Goal: Task Accomplishment & Management: Use online tool/utility

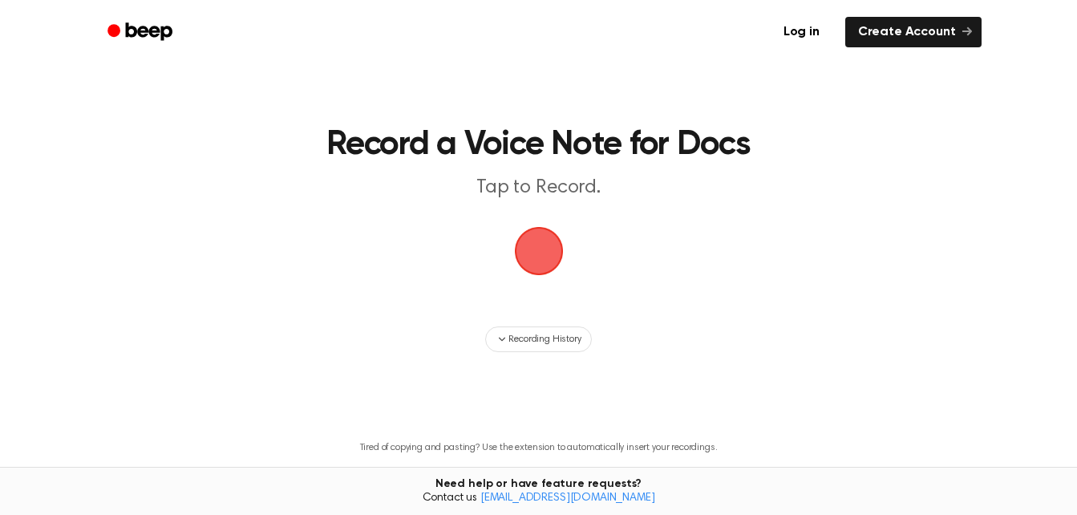
click at [540, 269] on span "button" at bounding box center [539, 251] width 58 height 58
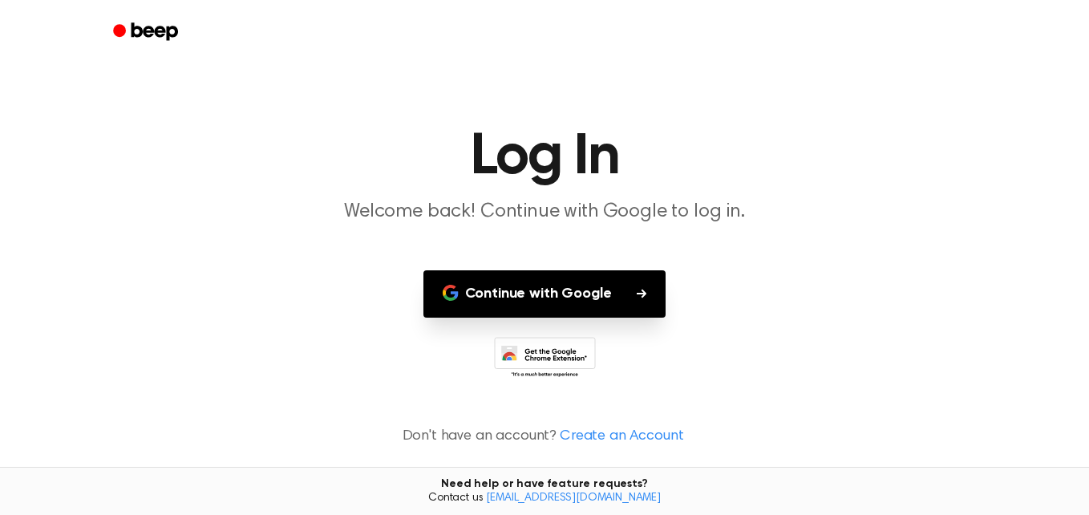
click at [562, 305] on button "Continue with Google" at bounding box center [544, 293] width 243 height 47
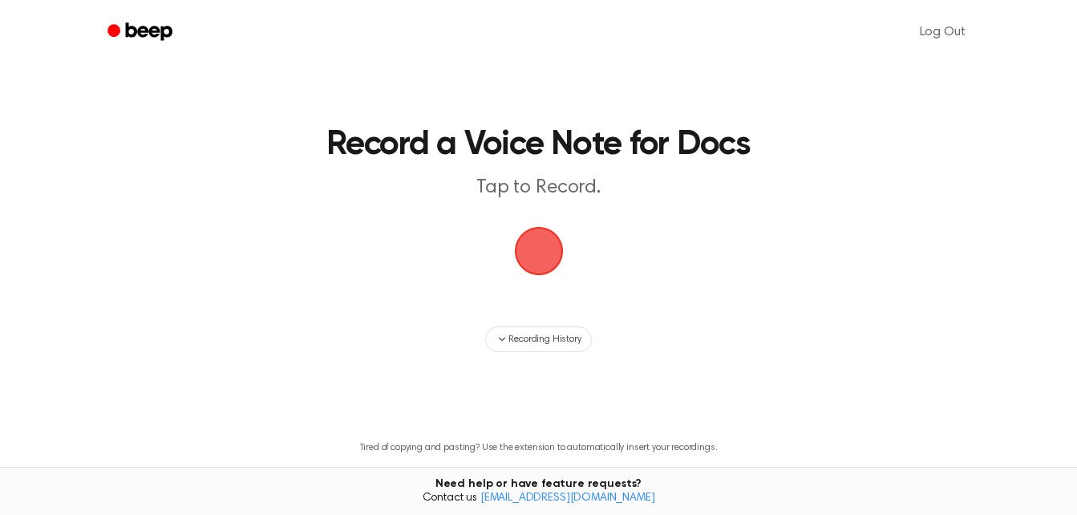
click at [548, 281] on span "button" at bounding box center [539, 251] width 66 height 66
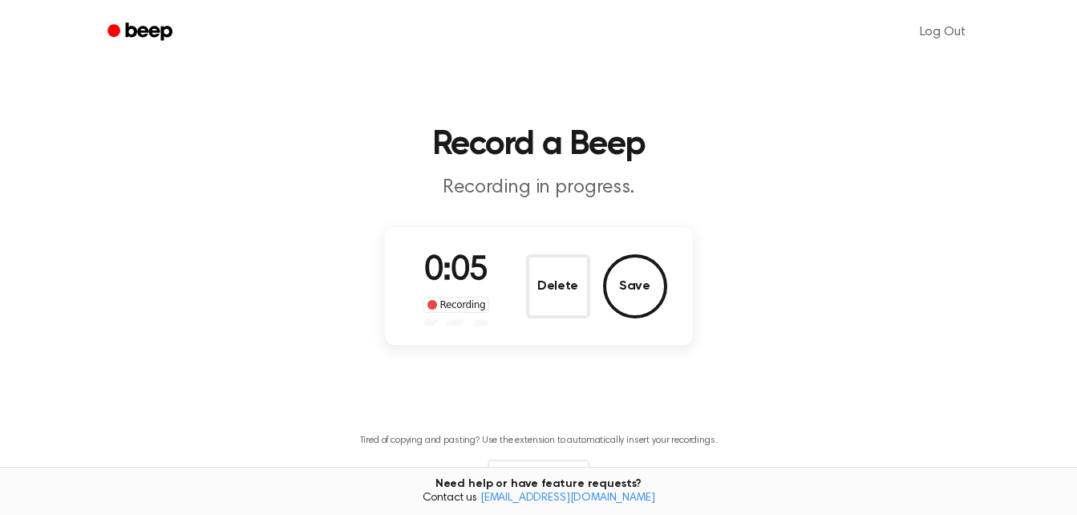
click at [645, 336] on div "0:05 Recording Delete Save" at bounding box center [539, 286] width 308 height 118
click at [615, 287] on button "Save" at bounding box center [635, 286] width 64 height 64
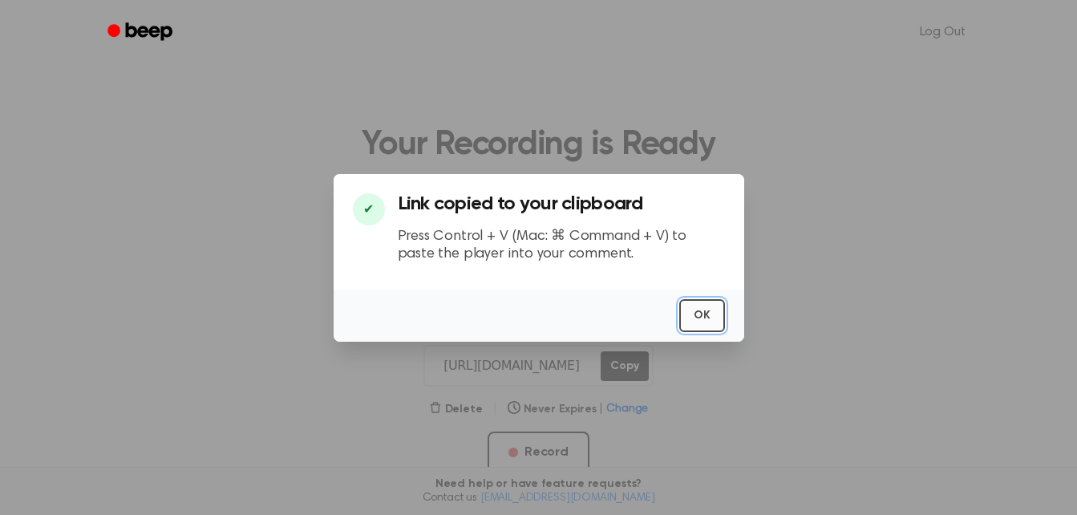
click at [707, 313] on button "OK" at bounding box center [702, 315] width 46 height 33
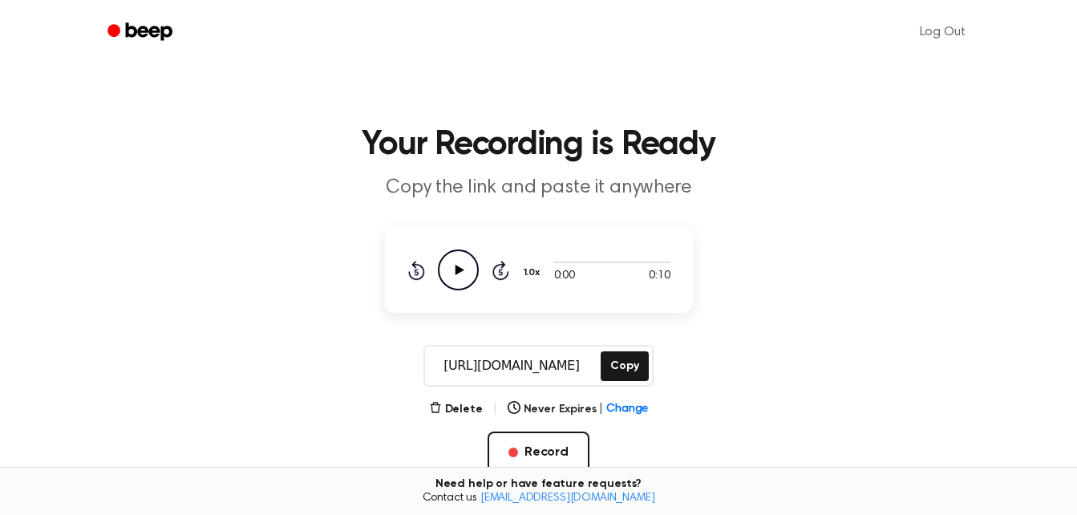
click at [459, 274] on icon "Play Audio" at bounding box center [458, 269] width 41 height 41
click at [455, 411] on button "Delete" at bounding box center [456, 409] width 54 height 17
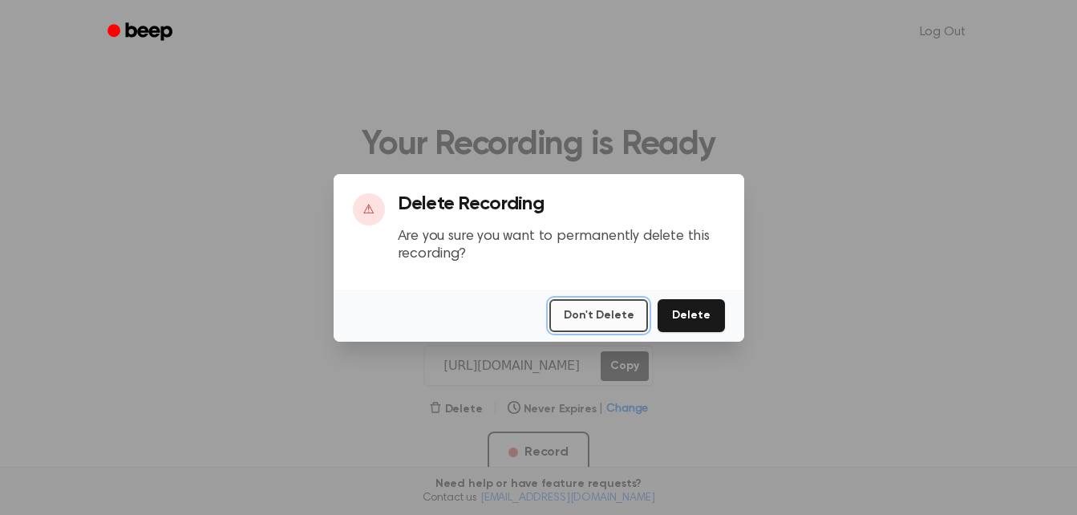
click at [589, 315] on button "Don't Delete" at bounding box center [598, 315] width 99 height 33
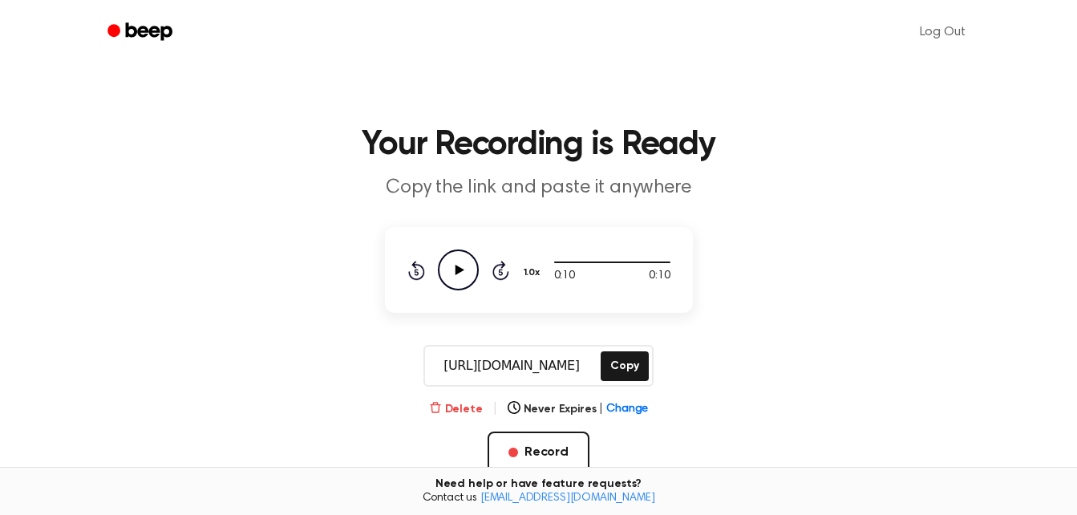
click at [466, 401] on button "Delete" at bounding box center [456, 409] width 54 height 17
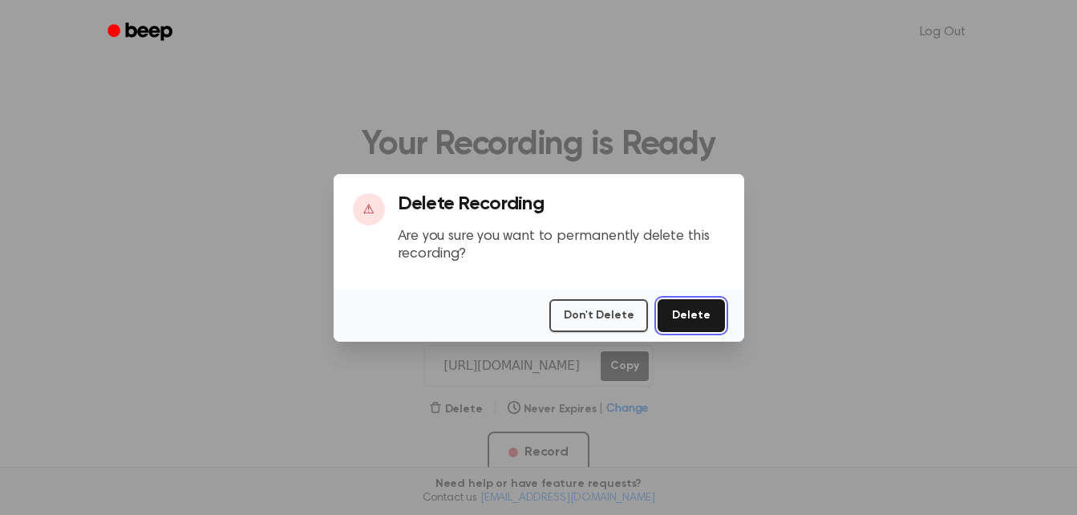
click at [686, 313] on button "Delete" at bounding box center [690, 315] width 67 height 33
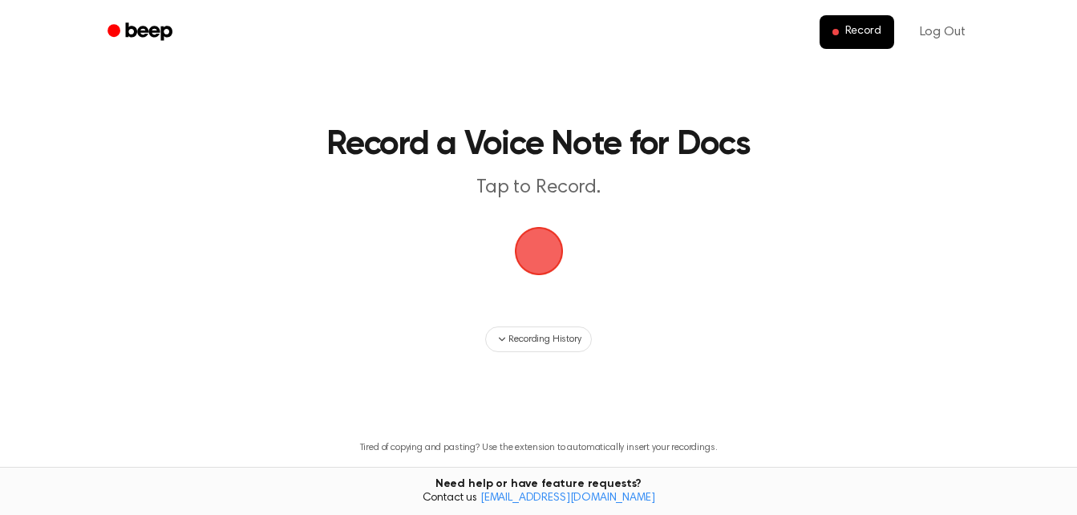
click at [787, 305] on main "Record a Voice Note for Docs Tap to Record. Recording History Tired of copying …" at bounding box center [538, 278] width 1077 height 556
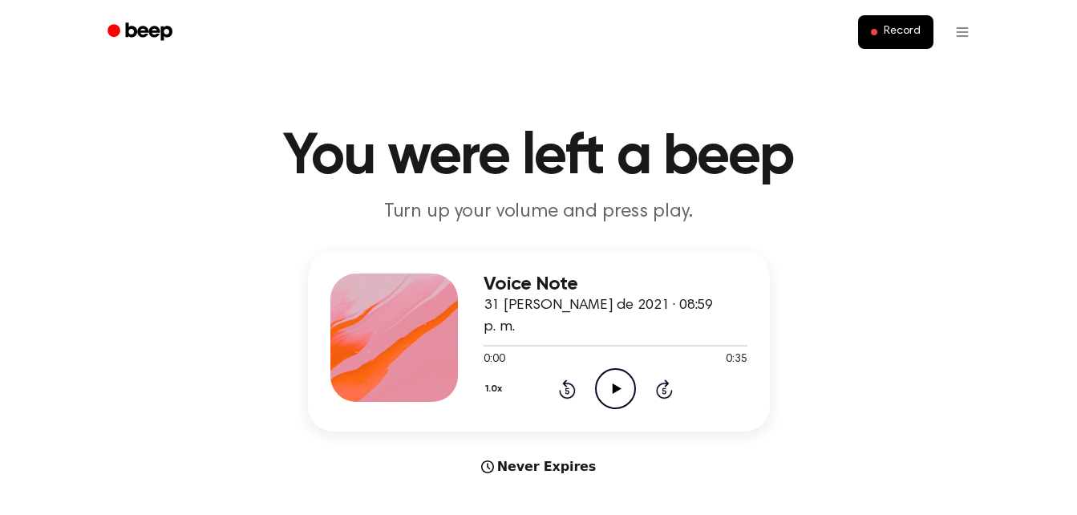
click at [612, 368] on icon "Play Audio" at bounding box center [615, 388] width 41 height 41
click at [694, 111] on main "You were left a beep Turn up your volume and press play. Voice Note 31 [PERSON_…" at bounding box center [538, 482] width 1077 height 965
